Goal: Task Accomplishment & Management: Manage account settings

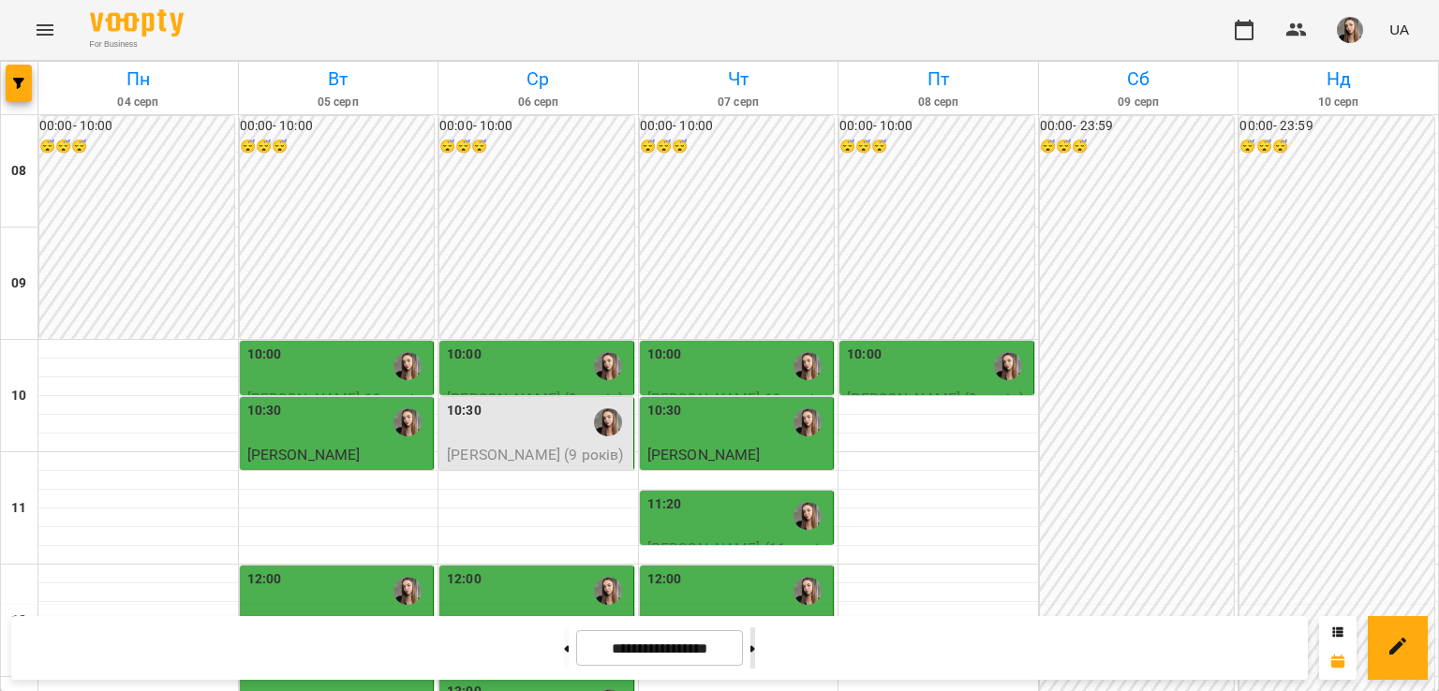
click at [755, 657] on button at bounding box center [752, 648] width 5 height 41
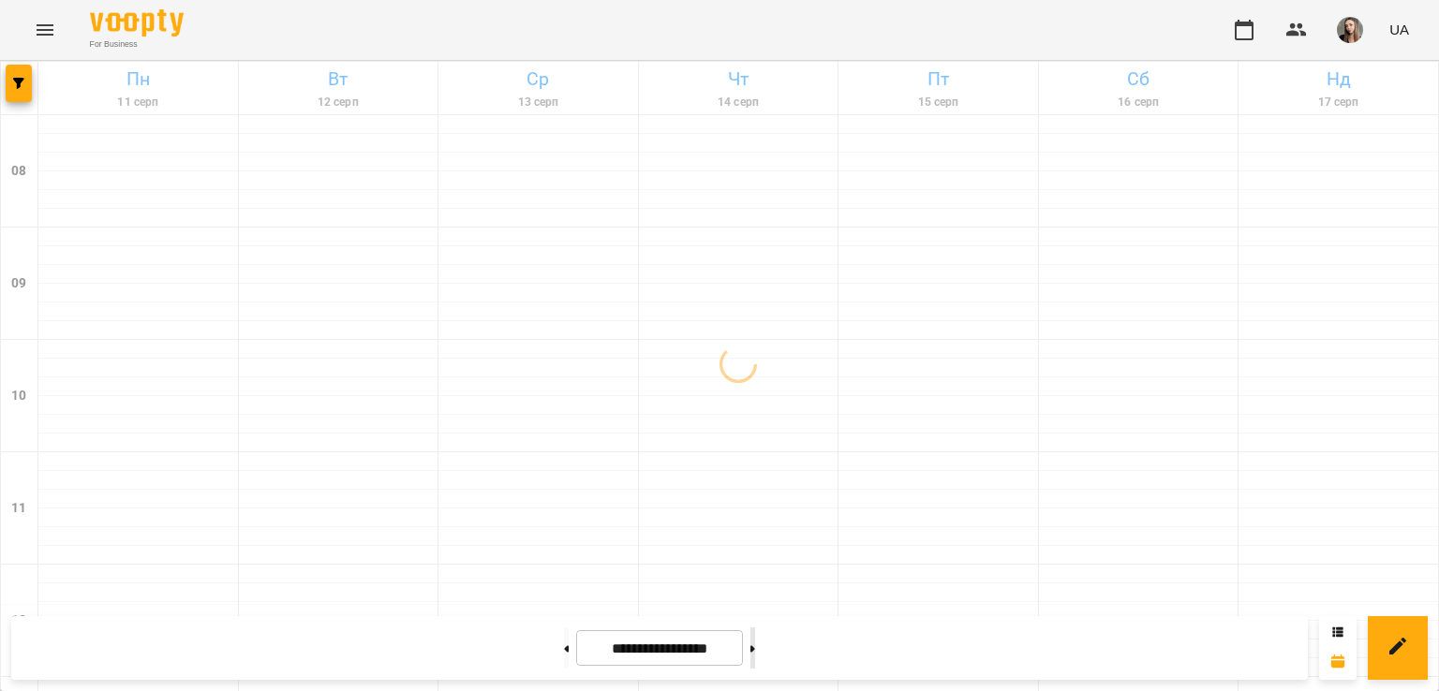
click at [755, 657] on button at bounding box center [752, 648] width 5 height 41
type input "**********"
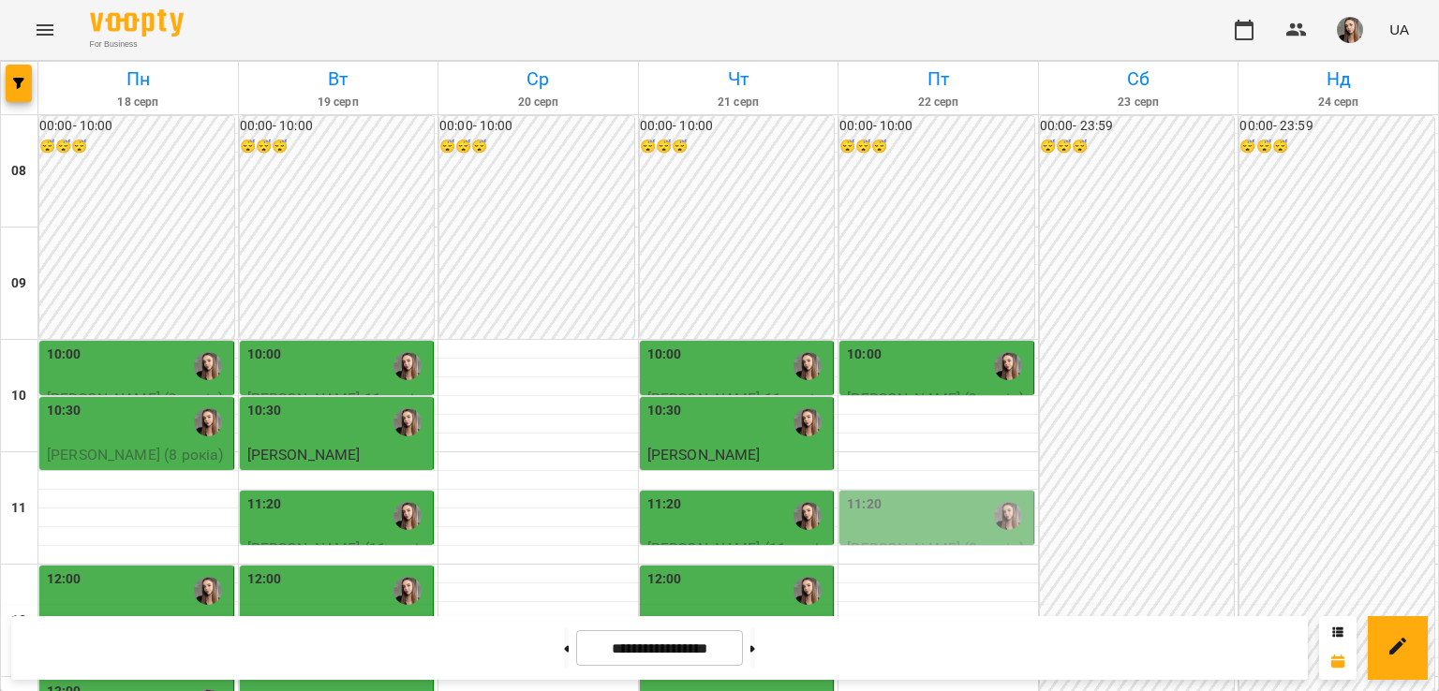
scroll to position [236, 0]
click at [919, 495] on div "11:20" at bounding box center [938, 516] width 183 height 43
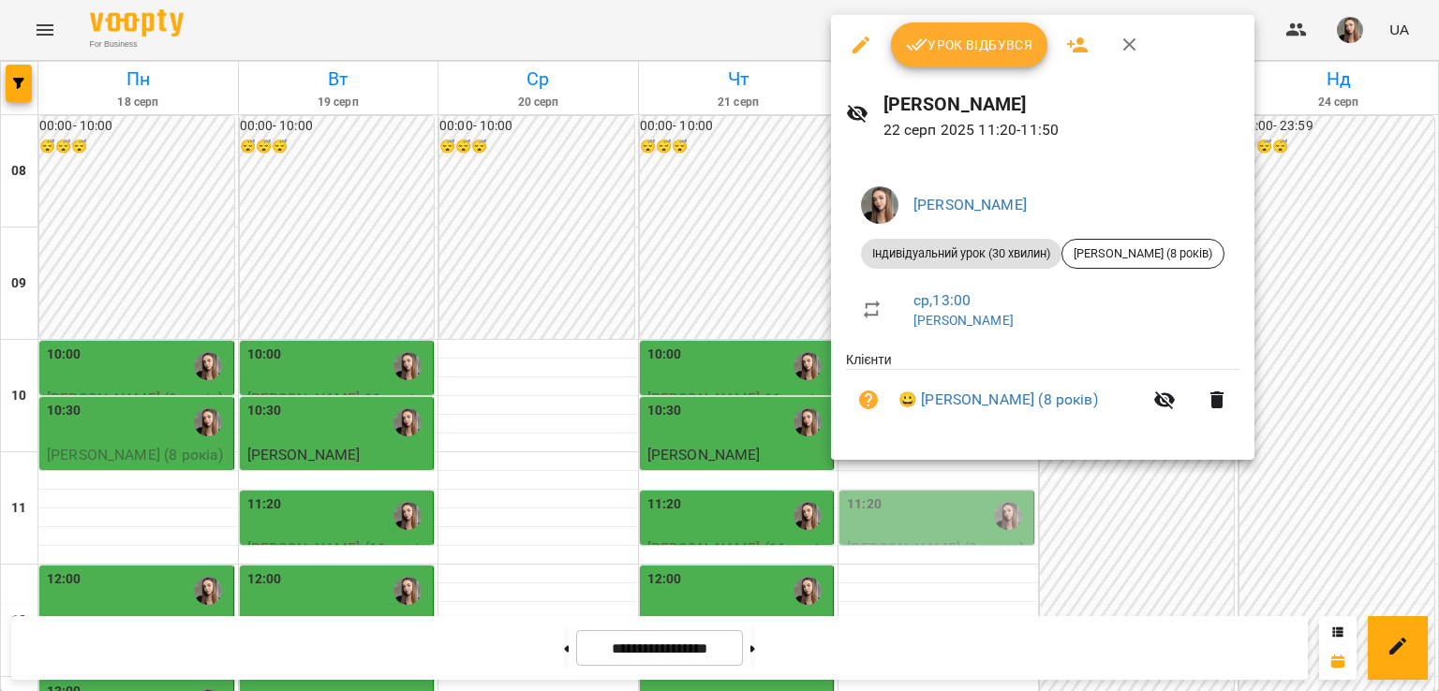
click at [1104, 515] on div at bounding box center [719, 345] width 1439 height 691
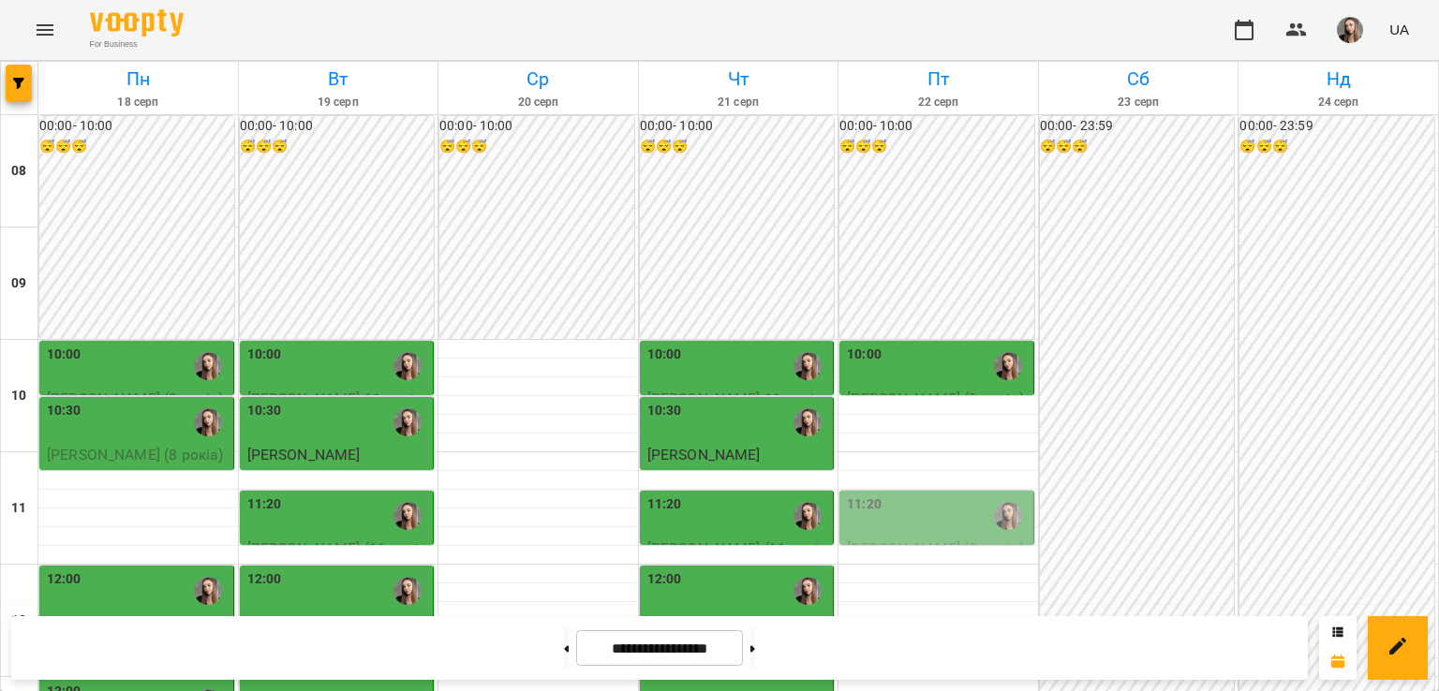
scroll to position [138, 0]
click at [956, 345] on div "10:00" at bounding box center [938, 366] width 183 height 43
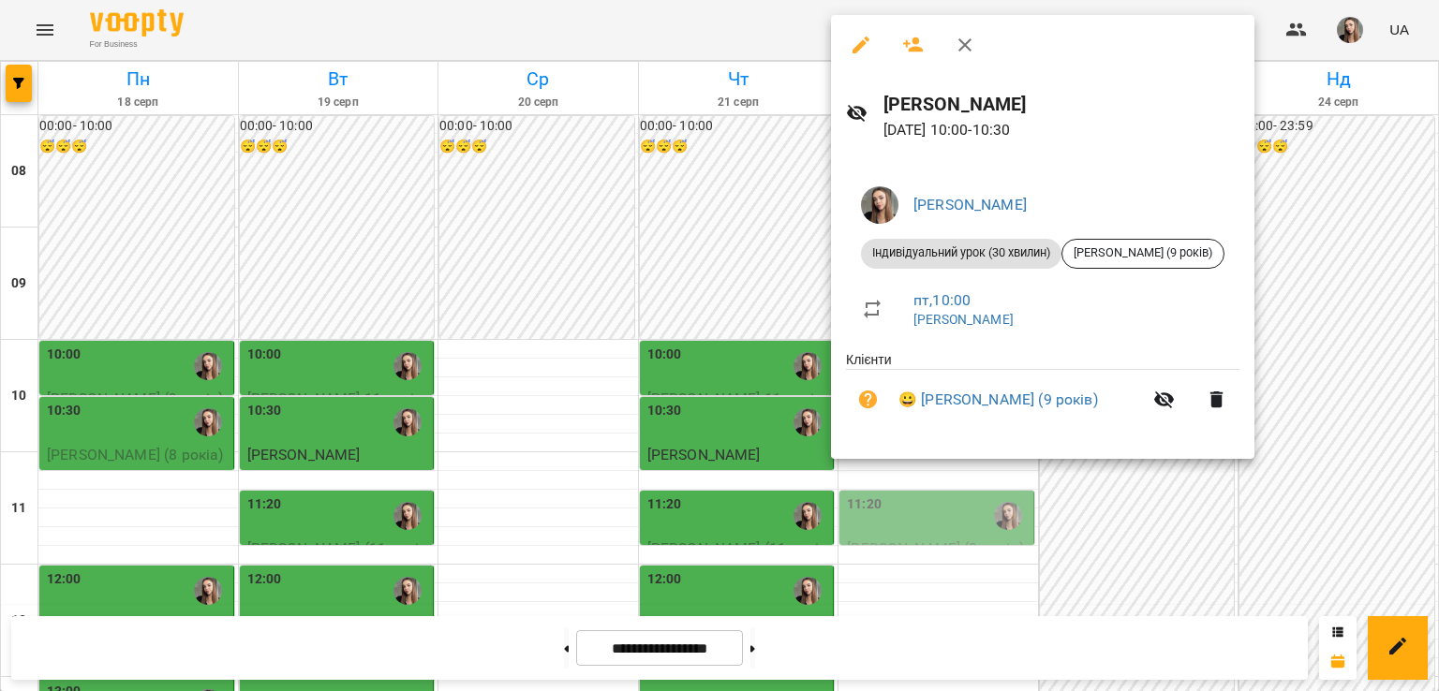
click at [1033, 499] on div at bounding box center [719, 345] width 1439 height 691
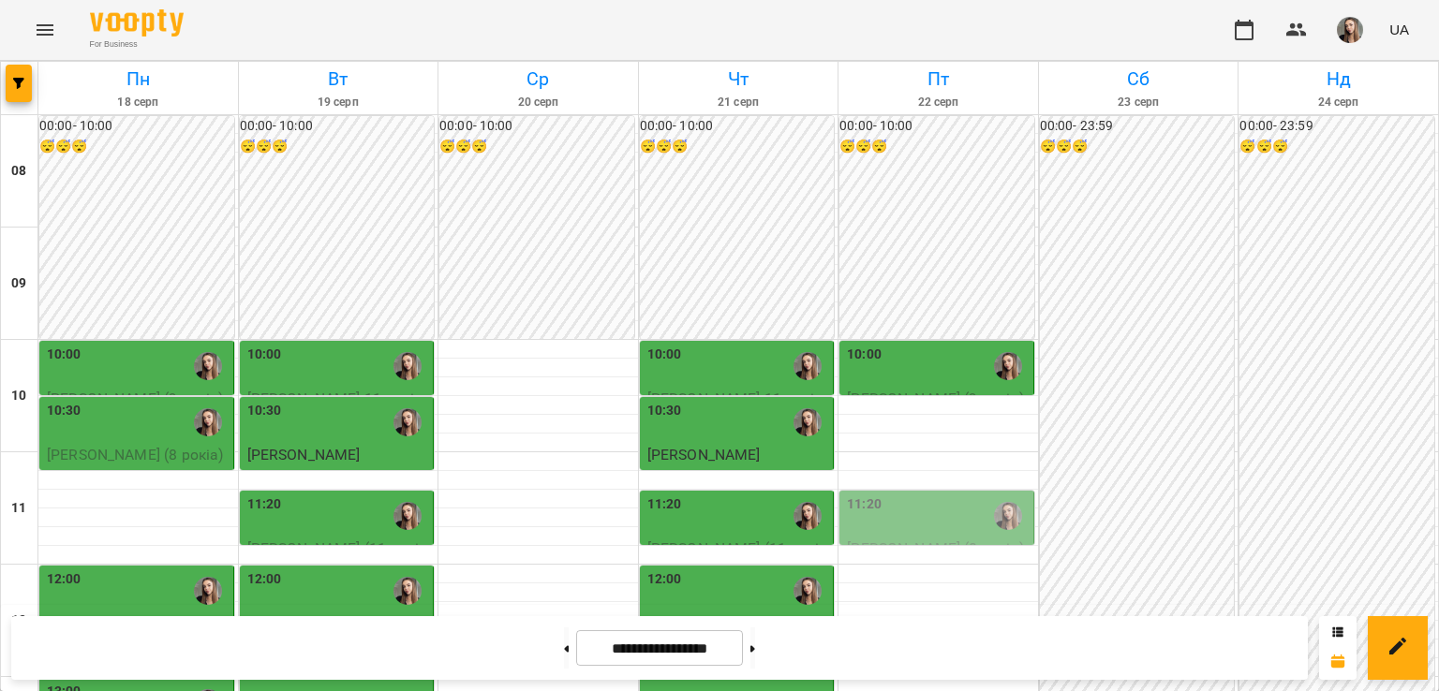
click at [851, 345] on div "10:00" at bounding box center [864, 366] width 35 height 43
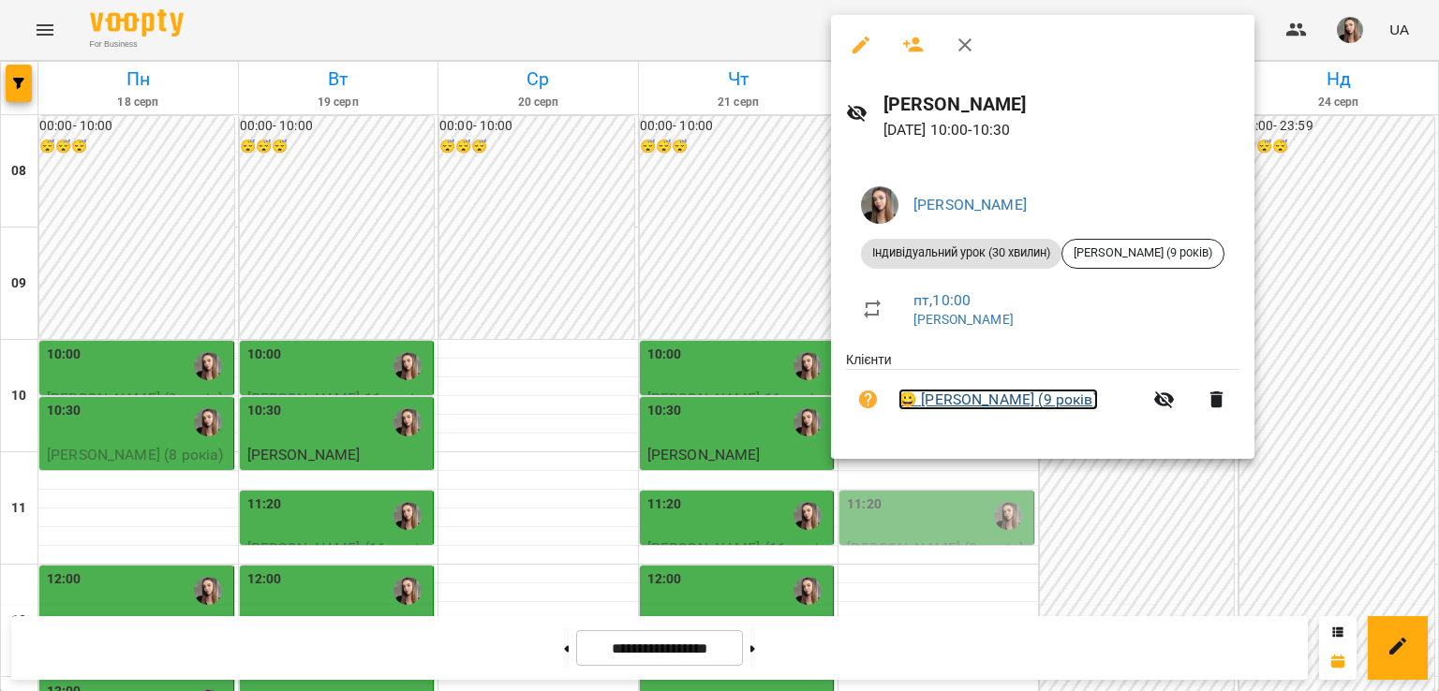
click at [1067, 397] on link "😀 Погореленко Емілія (9 років)" at bounding box center [998, 400] width 200 height 22
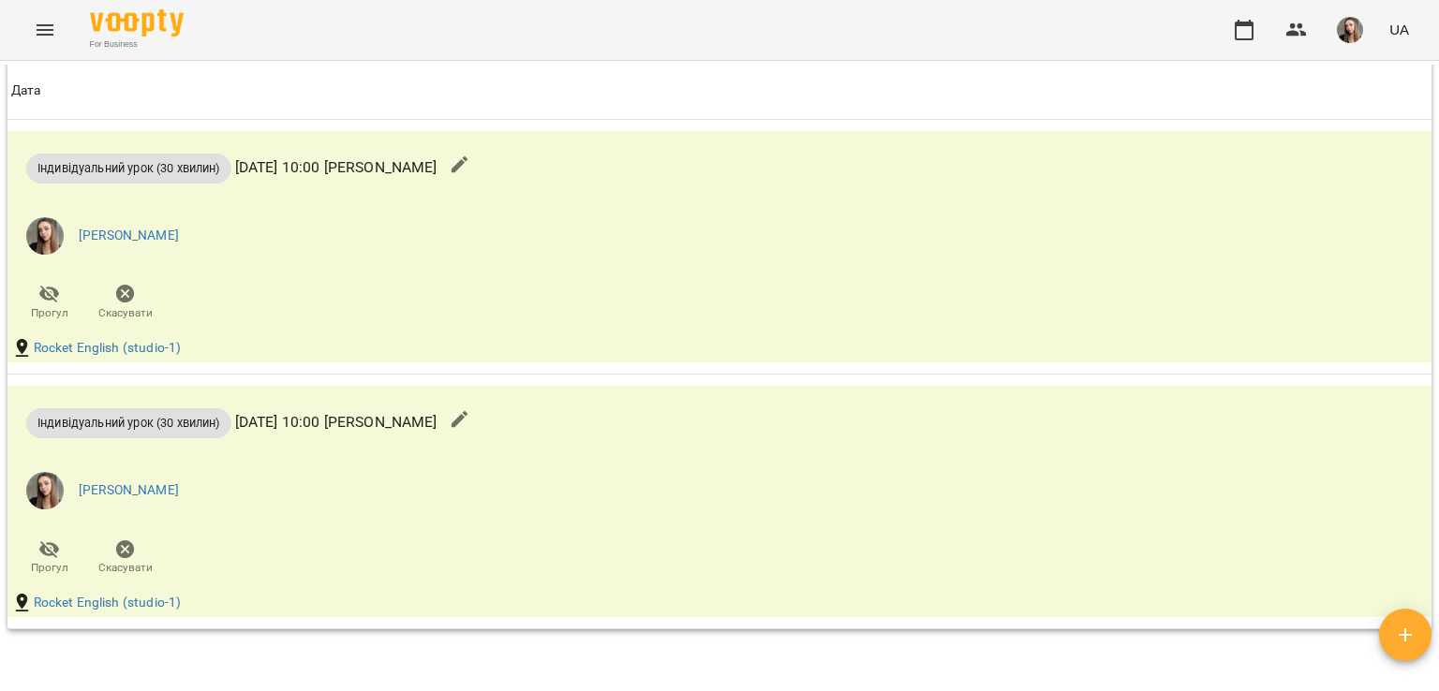
scroll to position [1613, 0]
